Goal: Use online tool/utility: Utilize a website feature to perform a specific function

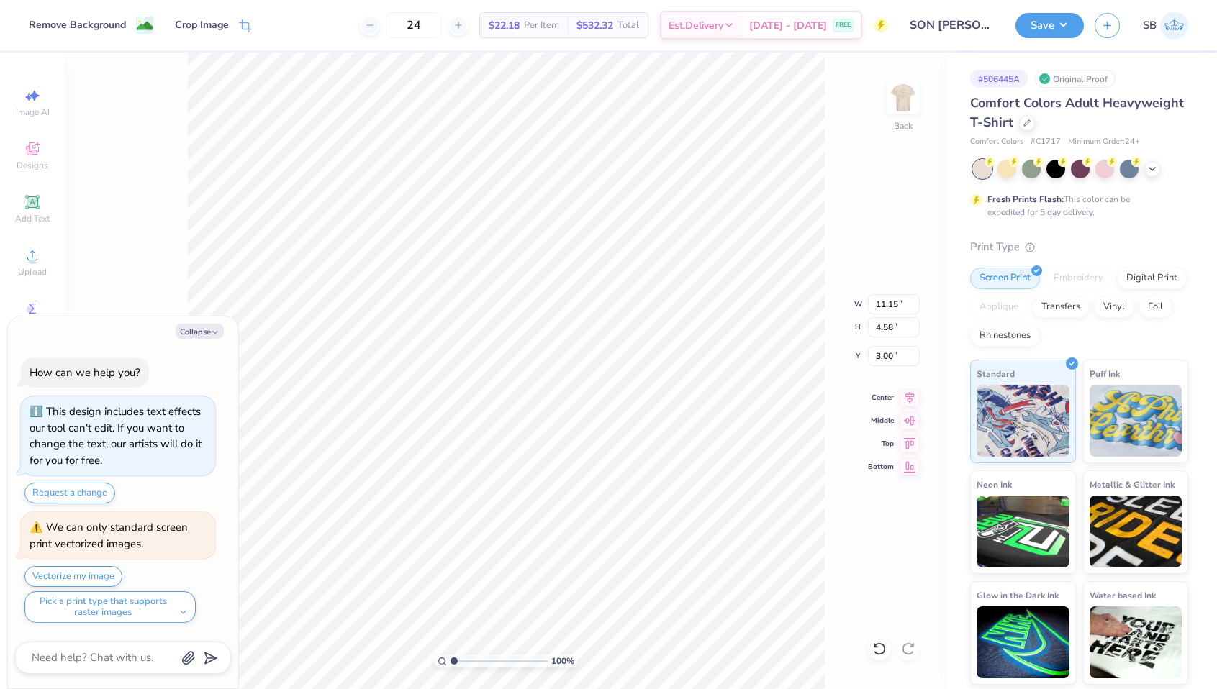
type textarea "x"
type input "8.00"
type input "3.29"
type textarea "x"
type input "3.29"
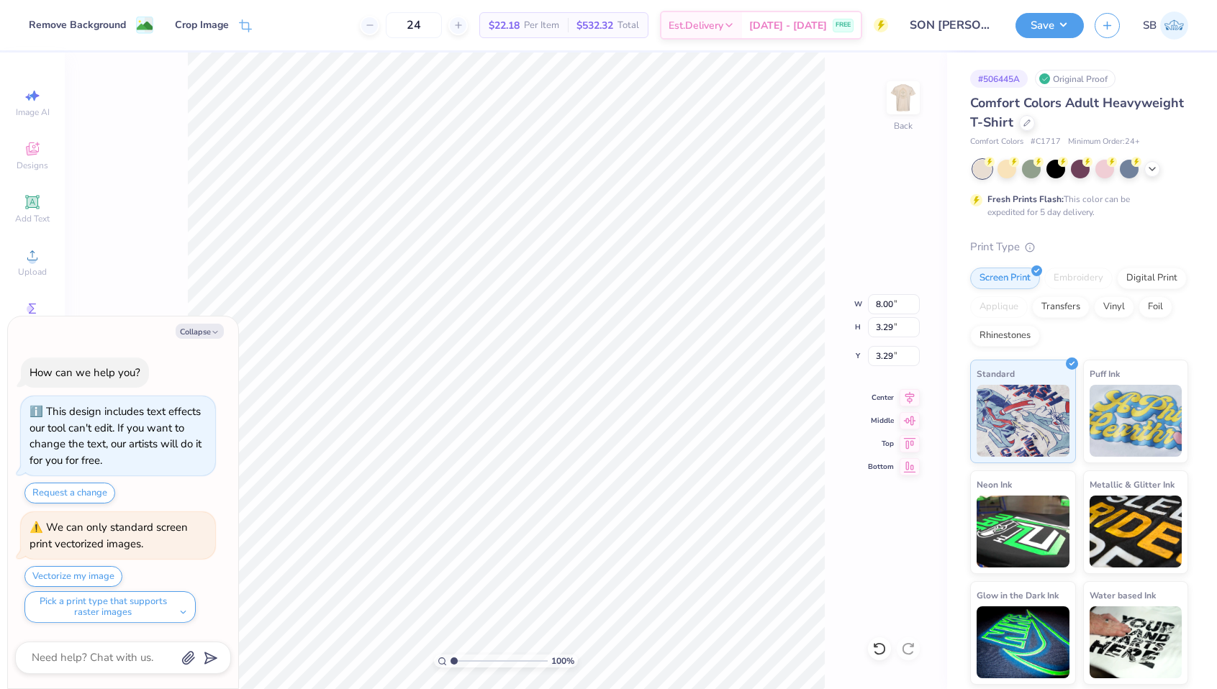
type textarea "x"
type input "8.77"
type input "3.60"
type textarea "x"
type input "3.00"
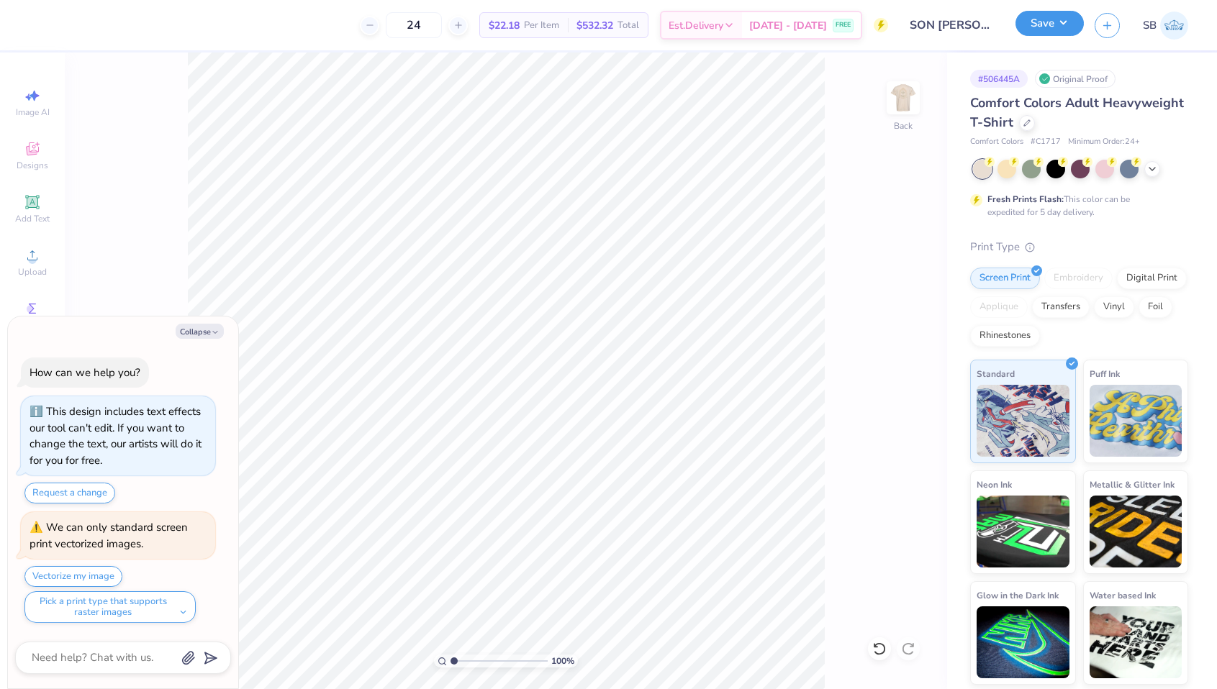
click at [1044, 31] on button "Save" at bounding box center [1050, 23] width 68 height 25
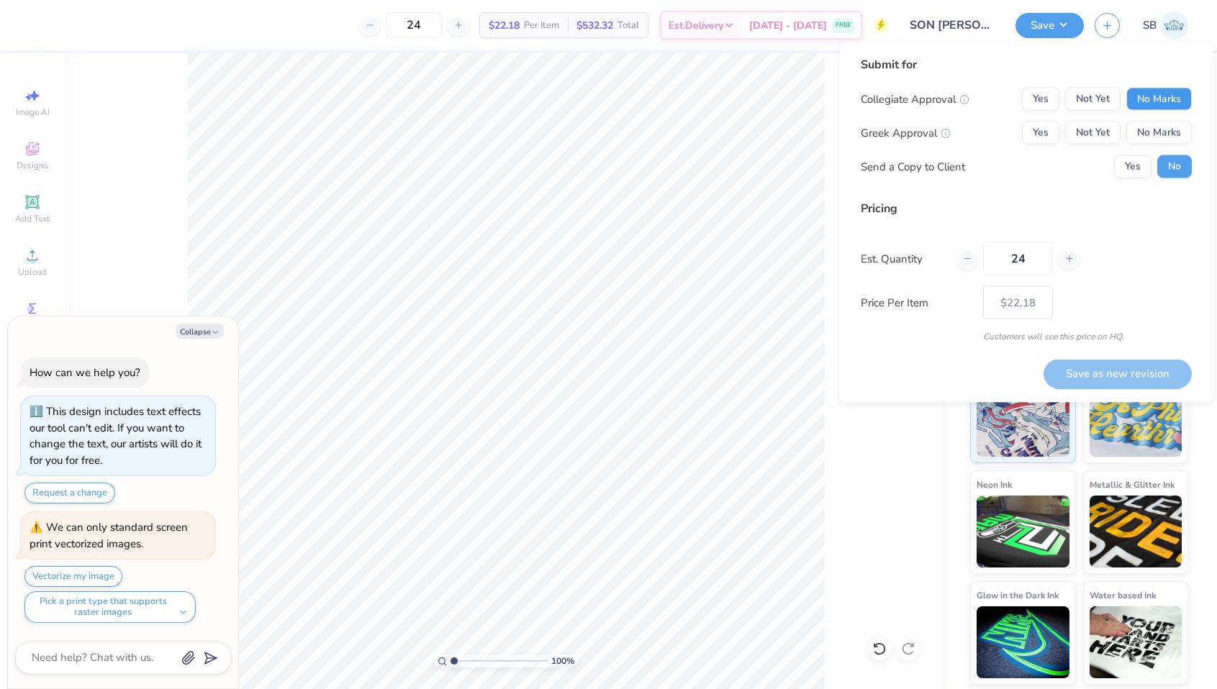
click at [1144, 104] on button "No Marks" at bounding box center [1158, 99] width 65 height 23
click at [1090, 140] on button "Not Yet" at bounding box center [1092, 133] width 55 height 23
click at [1051, 130] on button "Yes" at bounding box center [1040, 133] width 37 height 23
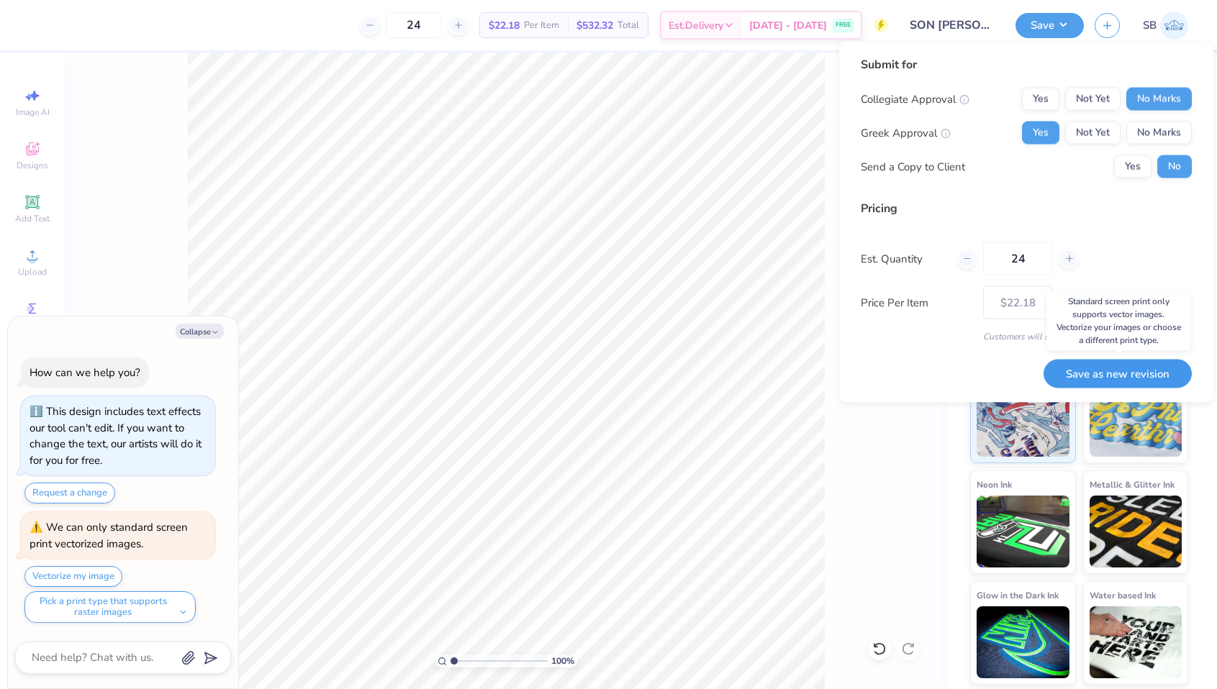
click at [1093, 369] on button "Save as new revision" at bounding box center [1118, 374] width 148 height 30
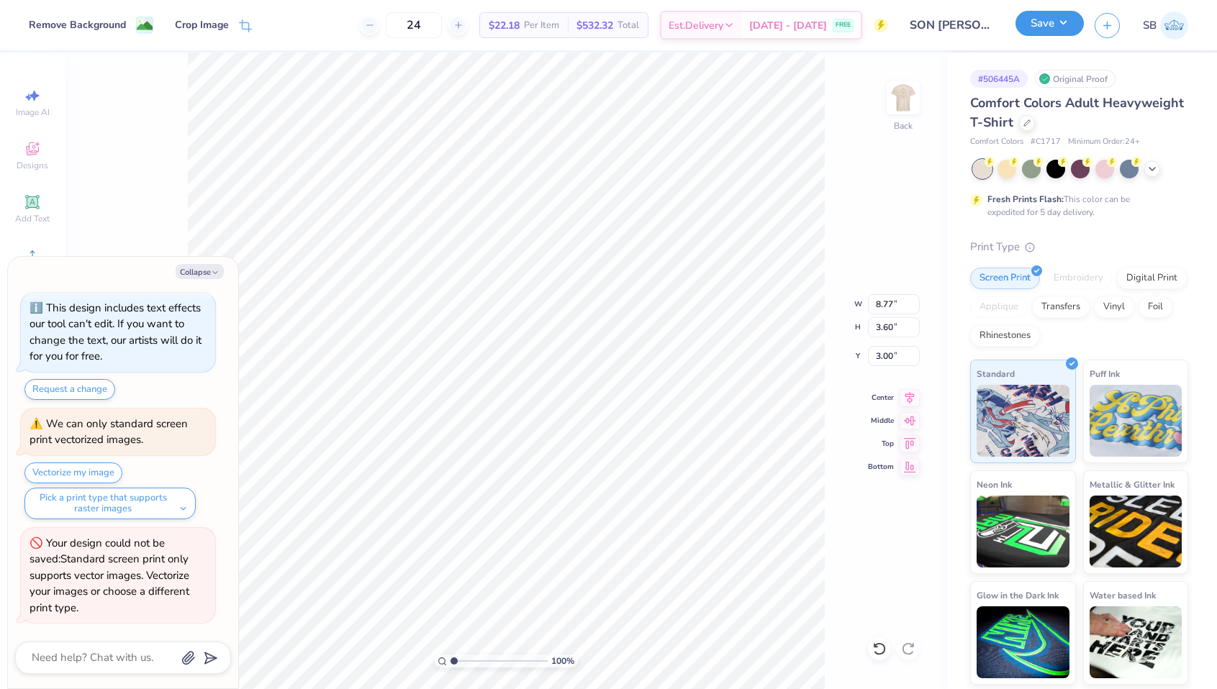
click at [1037, 33] on button "Save" at bounding box center [1050, 23] width 68 height 25
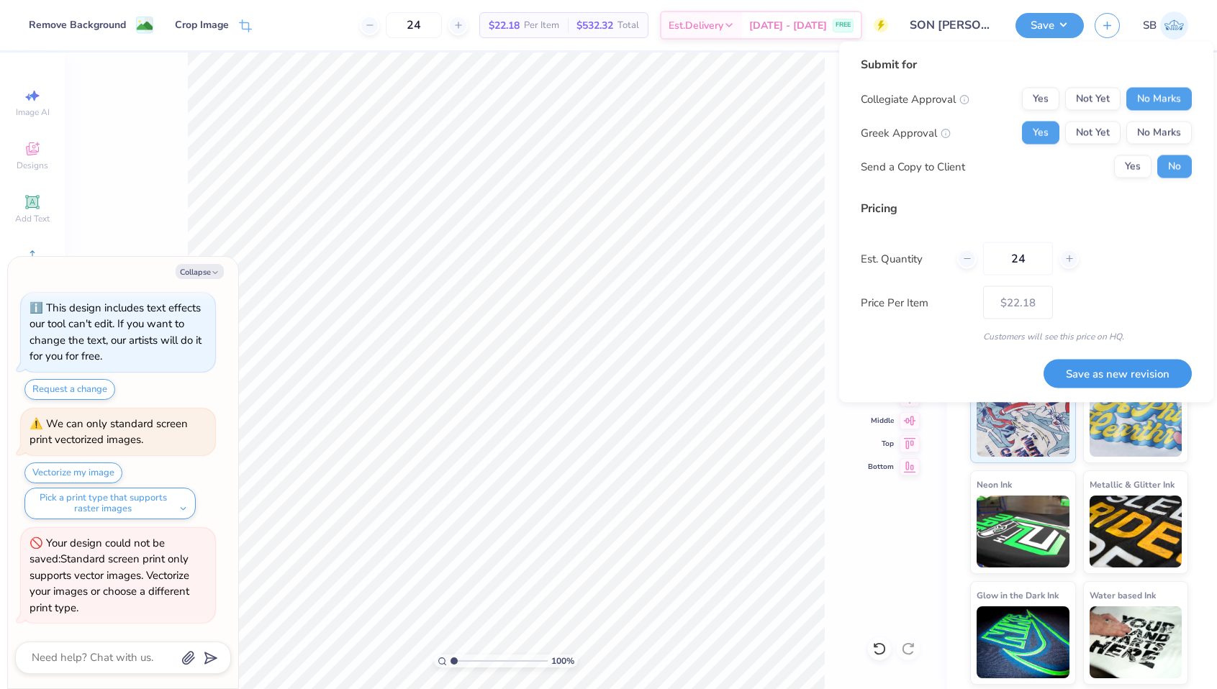
click at [1080, 368] on button "Save as new revision" at bounding box center [1118, 374] width 148 height 30
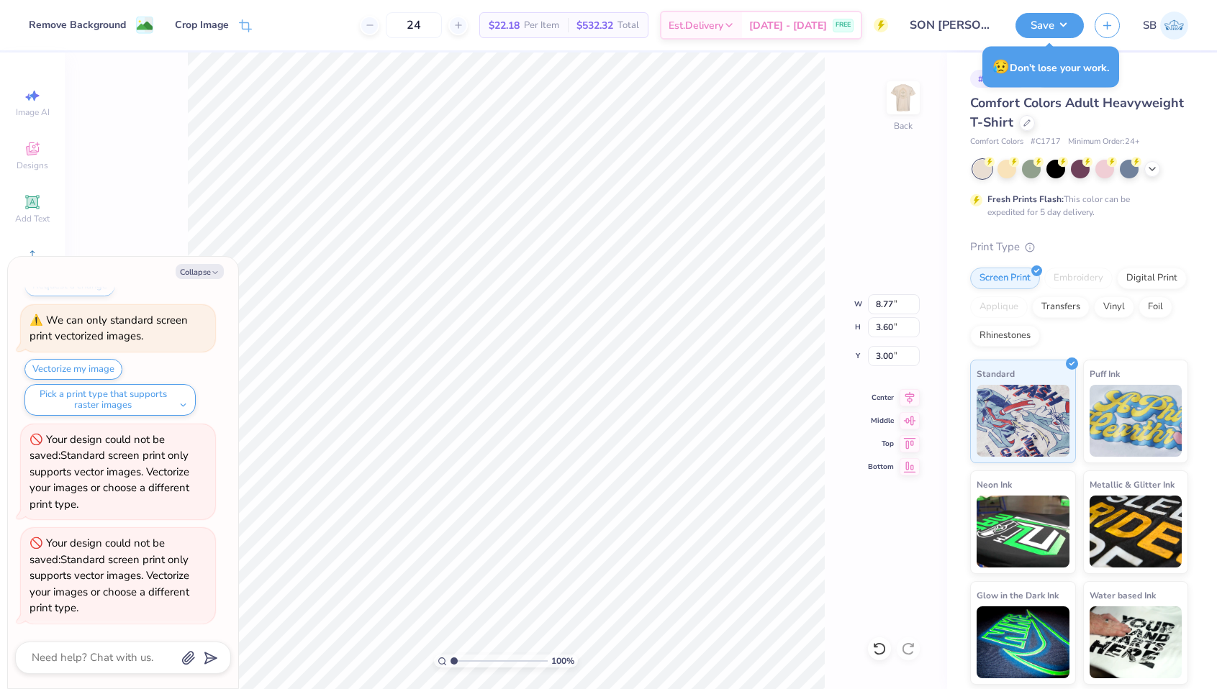
type textarea "x"
